Goal: Use online tool/utility: Utilize a website feature to perform a specific function

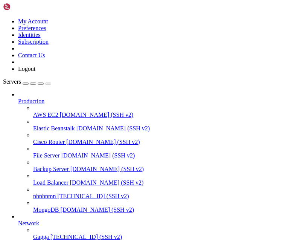
scroll to position [94, 0]
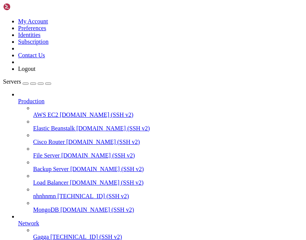
scroll to position [54, 0]
